Goal: Information Seeking & Learning: Find specific fact

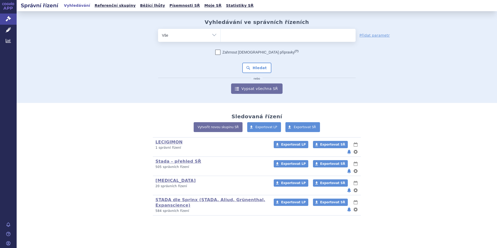
type input "MINJUVI"
select select "MINJUVI"
click at [254, 66] on button "Hledat" at bounding box center [256, 68] width 29 height 10
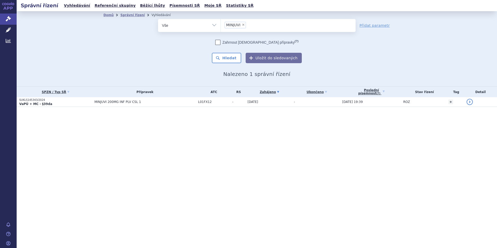
click at [27, 102] on strong "VaPÚ + MC - §39da" at bounding box center [35, 104] width 33 height 4
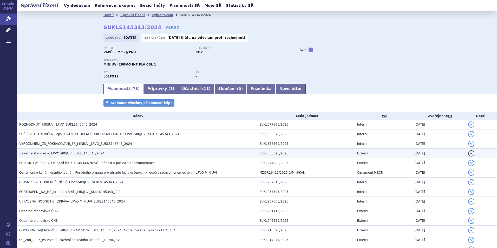
click at [65, 152] on span "Závazné stanovisko LPVO MINJUVI SUKLS145343/2024" at bounding box center [61, 154] width 85 height 4
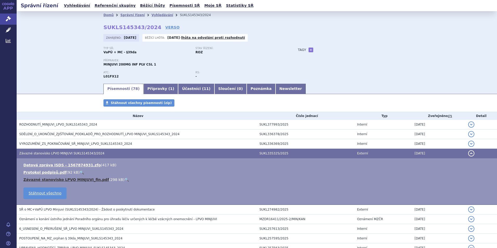
click at [62, 180] on link "Závazné stanovisko LPVO MINJUVI_fin.pdf" at bounding box center [66, 180] width 86 height 4
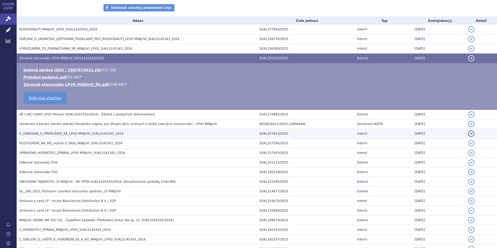
scroll to position [104, 0]
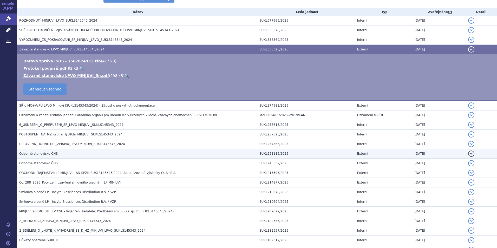
click at [42, 153] on span "Odborné stanovisko ČHS" at bounding box center [38, 154] width 38 height 4
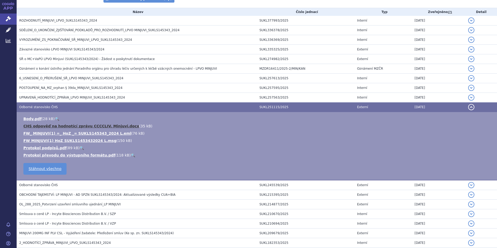
click at [65, 126] on link "CHS odpověď na hodnotící zprávu CCCCLIV. Minjuvi.docx" at bounding box center [81, 126] width 116 height 4
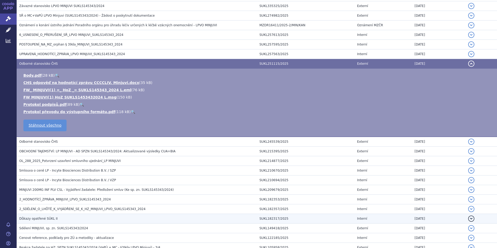
scroll to position [182, 0]
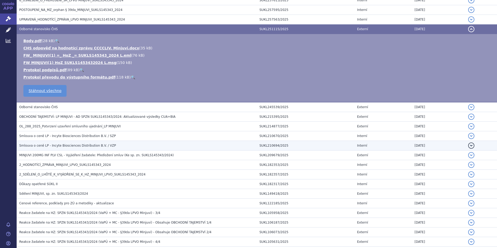
click at [55, 145] on span "Smlouva o ceně LP - Incyte Biosciences Distribution B.V. / VZP" at bounding box center [67, 146] width 97 height 4
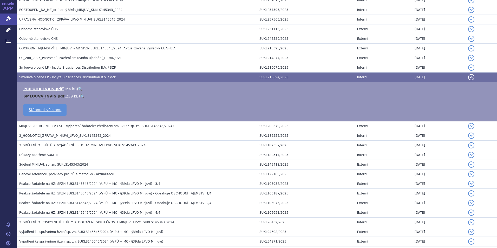
click at [42, 95] on link "SMLOUVA_INVIS.pdf" at bounding box center [43, 96] width 41 height 4
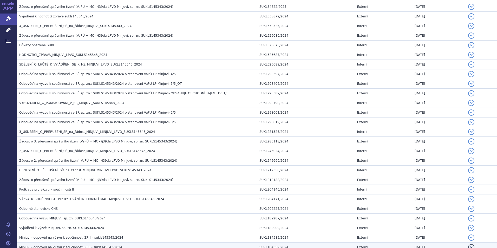
scroll to position [446, 0]
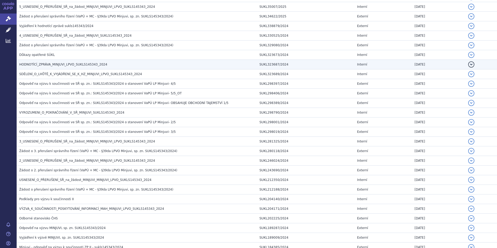
click at [66, 65] on span "HODNOTÍCÍ_ZPRÁVA_MINJUVI_LPVO_SUKLS145343_2024" at bounding box center [63, 65] width 88 height 4
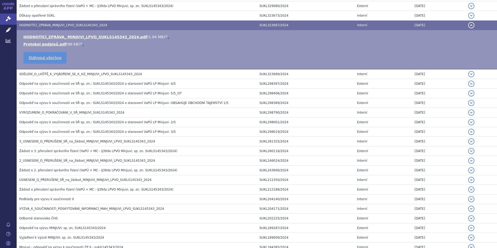
scroll to position [407, 0]
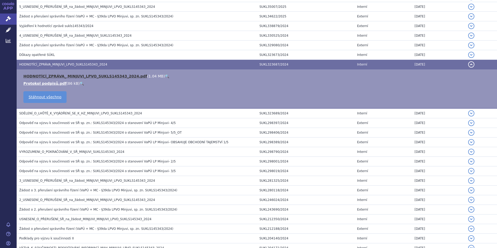
click at [59, 76] on link "HODNOTÍCÍ_ZPRÁVA_ MINJUVI_LPVO_SUKLS145343_2024.pdf" at bounding box center [85, 76] width 124 height 4
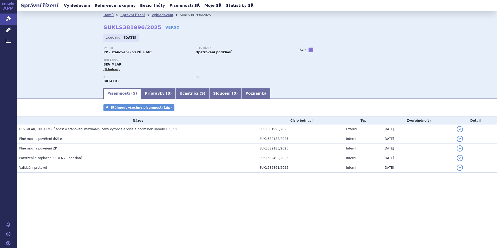
click at [73, 4] on link "Vyhledávání" at bounding box center [76, 5] width 29 height 7
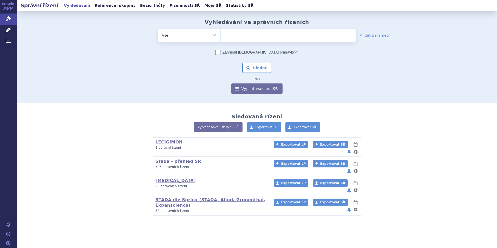
click at [238, 35] on ul at bounding box center [288, 34] width 135 height 11
click at [221, 35] on select at bounding box center [221, 35] width 0 height 13
type input "pr"
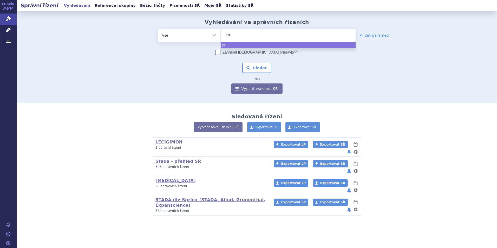
type input "prop"
type input "propra"
type input "propran"
type input "proprano"
type input "propranol"
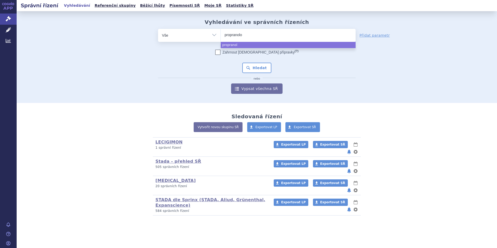
type input "propranolol"
select select "propranolol"
click at [251, 68] on button "Hledat" at bounding box center [256, 68] width 29 height 10
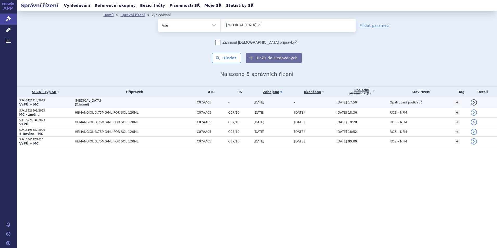
click at [25, 101] on p "SUKLS127214/2025" at bounding box center [45, 101] width 53 height 4
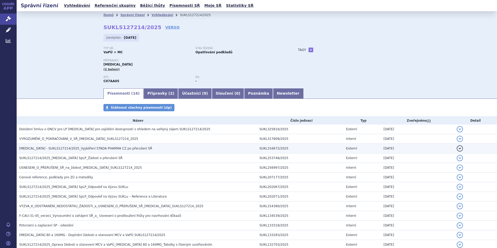
click at [88, 147] on span "[MEDICAL_DATA] - SUKLS127214/2025_Vyjádření STADA PHARMA CZ po přerušení SŘ" at bounding box center [85, 149] width 133 height 4
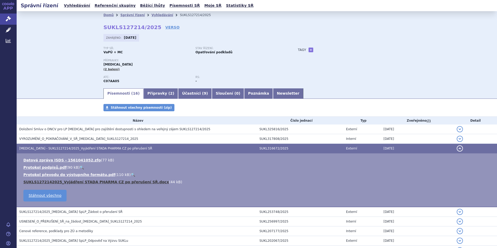
click at [98, 182] on link "SUKLS1272142025_Vyjádření STADA PHARMA CZ po přerušení SŘ.docx" at bounding box center [96, 182] width 146 height 4
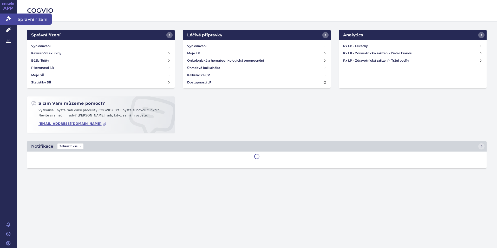
click at [5, 17] on link "Správní řízení" at bounding box center [8, 19] width 17 height 11
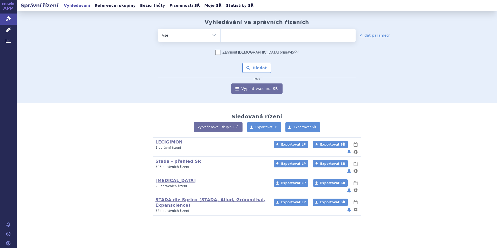
click at [162, 197] on link "STADA dle Sprinx (STADA, Aliud, Grünenthal, Expanscience)" at bounding box center [211, 202] width 110 height 10
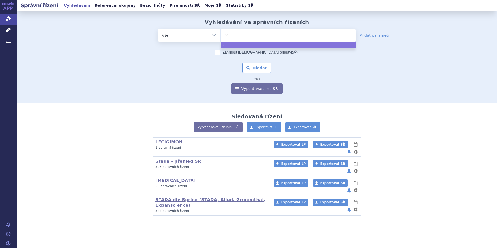
type input "pro"
type input "propr"
type input "propran"
type input "proprano"
type input "propranol"
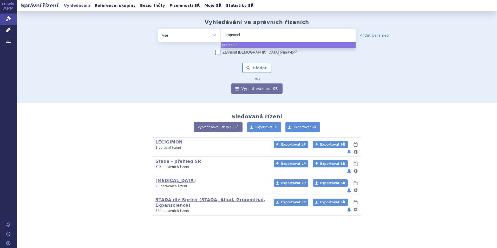
type input "propranolo"
type input "propranolol"
select select "propranolol"
click at [251, 68] on button "Hledat" at bounding box center [256, 68] width 29 height 10
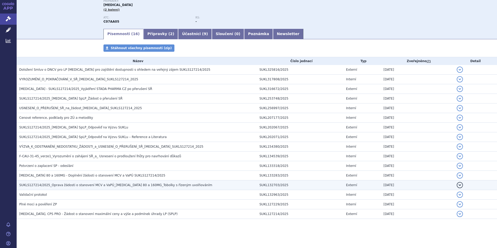
scroll to position [62, 0]
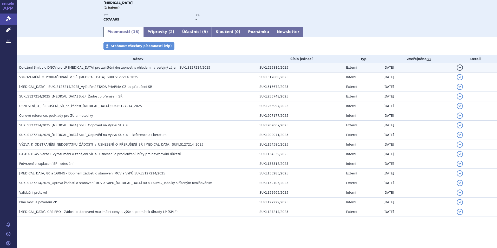
click at [84, 68] on span "Doložení Smluv o DNCV pro LP Propranolol pro zajištění dostupnosti s ohledem na…" at bounding box center [114, 68] width 191 height 4
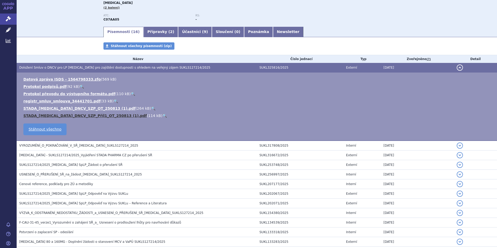
click at [90, 115] on link "STADA_PROPRANOLOL_DNCV_SZP_Příl1_OT_250813 (1).pdf" at bounding box center [85, 116] width 124 height 4
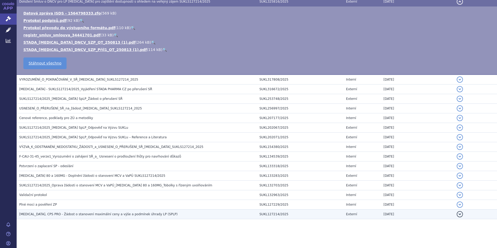
scroll to position [130, 0]
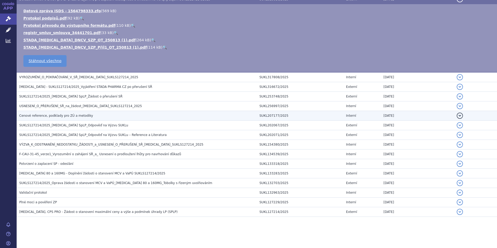
click at [62, 114] on span "Cenové reference, podklady pro ZÚ a metodiky" at bounding box center [56, 116] width 74 height 4
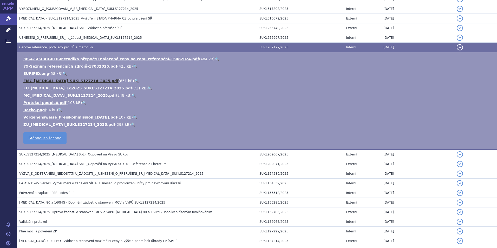
click at [85, 80] on link "FMC_PROPRANOLOL_SUKLS127214_2025.pdf" at bounding box center [70, 81] width 95 height 4
click at [45, 95] on link "MC_PROPRANOLOL_SUKLS127214_2025.pdf" at bounding box center [69, 95] width 93 height 4
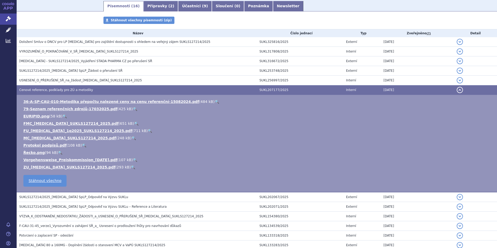
scroll to position [26, 0]
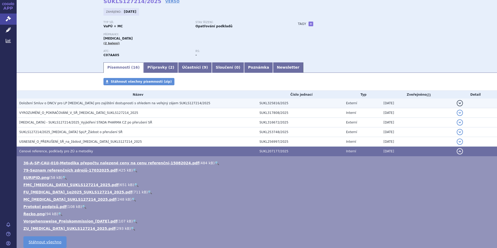
click at [59, 102] on span "Doložení Smluv o DNCV pro LP Propranolol pro zajištění dostupnosti s ohledem na…" at bounding box center [114, 103] width 191 height 4
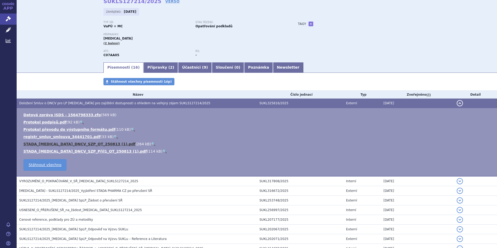
click at [86, 144] on link "STADA_PROPRANOLOL_DNCV_SZP_OT_250813 (1).pdf" at bounding box center [79, 144] width 112 height 4
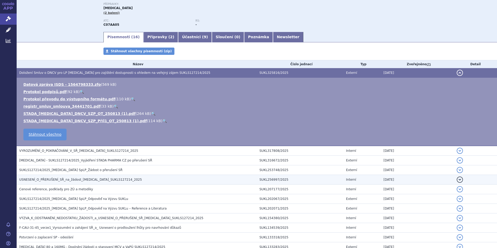
scroll to position [104, 0]
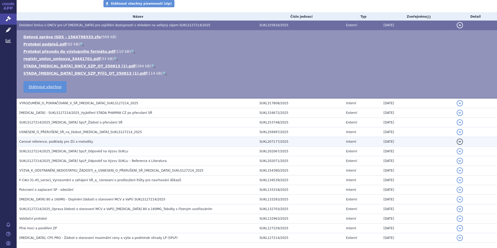
click at [67, 142] on span "Cenové reference, podklady pro ZÚ a metodiky" at bounding box center [56, 142] width 74 height 4
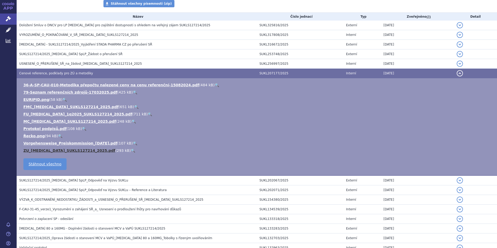
click at [63, 149] on link "ZU_PROPRANOLOL_SUKLS127214_2025.pdf" at bounding box center [69, 151] width 92 height 4
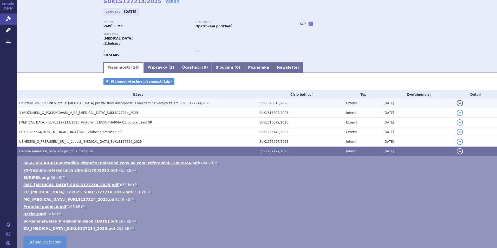
click at [95, 101] on h3 "Doložení Smluv o DNCV pro LP Propranolol pro zajištění dostupnosti s ohledem na…" at bounding box center [138, 103] width 238 height 5
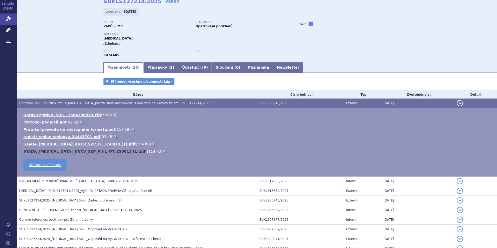
click at [87, 151] on link "STADA_PROPRANOLOL_DNCV_SZP_Příl1_OT_250813 (1).pdf" at bounding box center [85, 151] width 124 height 4
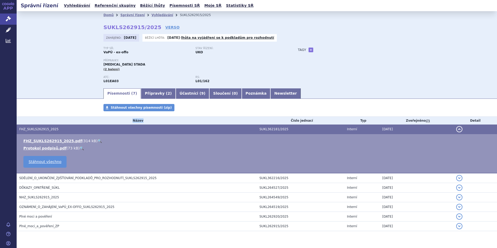
scroll to position [14, 0]
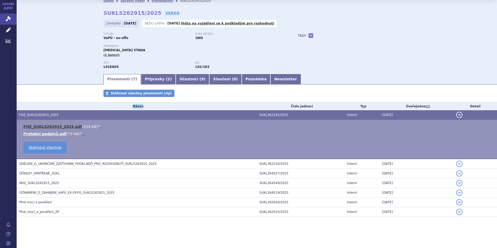
click at [49, 125] on link "FHZ_SUKLS262915_2025.pdf" at bounding box center [52, 127] width 59 height 4
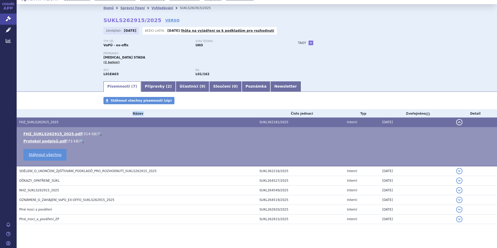
scroll to position [0, 0]
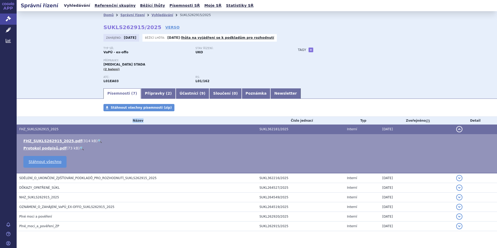
click at [70, 4] on link "Vyhledávání" at bounding box center [76, 5] width 29 height 7
